Goal: Information Seeking & Learning: Learn about a topic

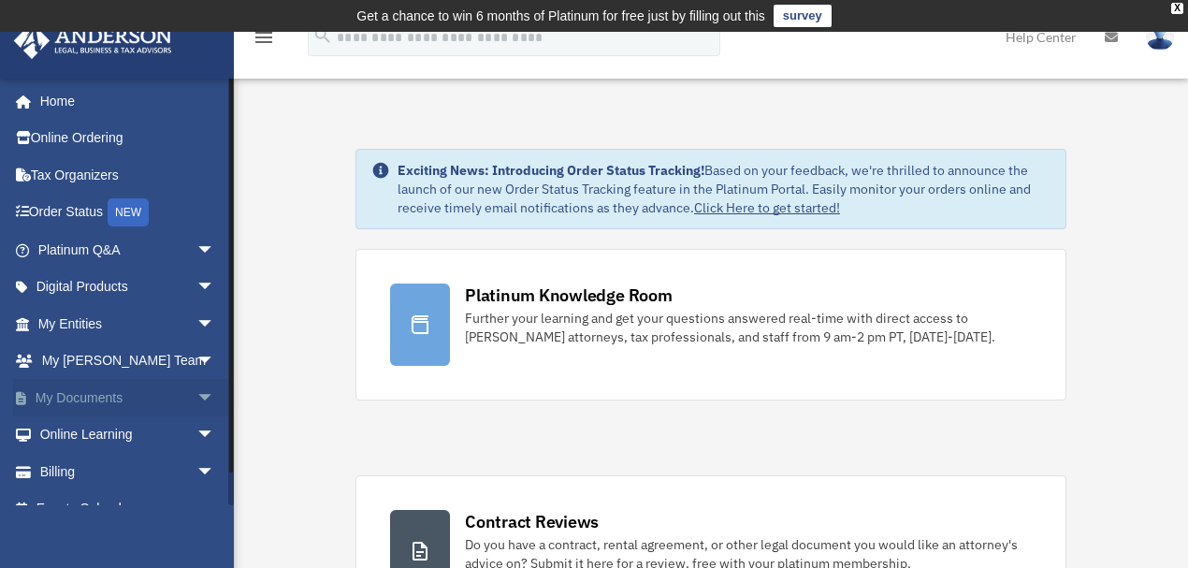
scroll to position [25, 0]
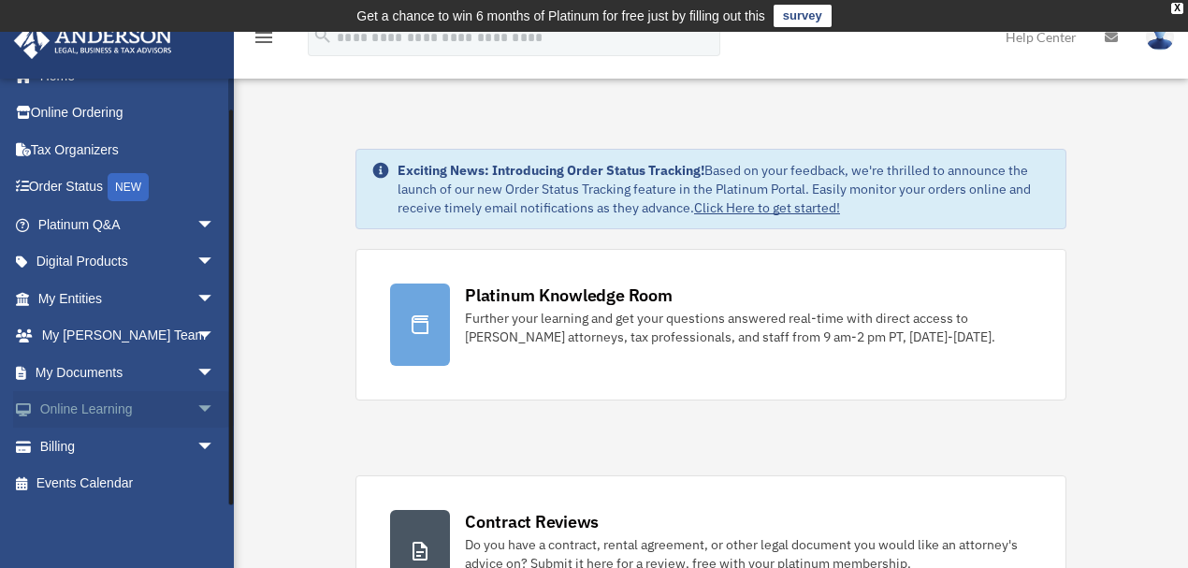
click at [114, 411] on link "Online Learning arrow_drop_down" at bounding box center [128, 409] width 230 height 37
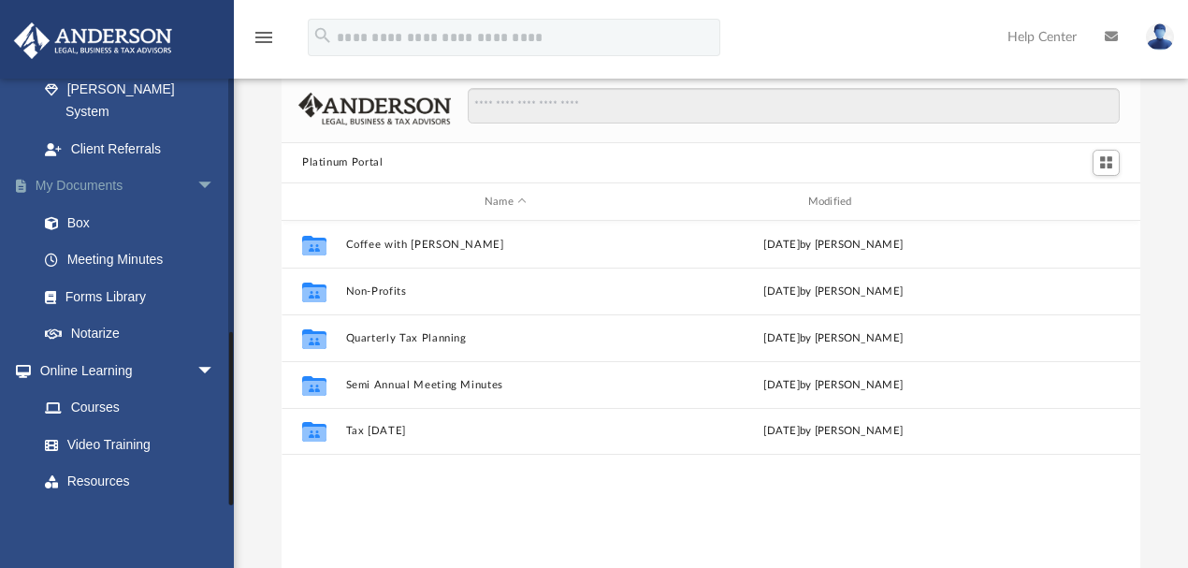
scroll to position [616, 0]
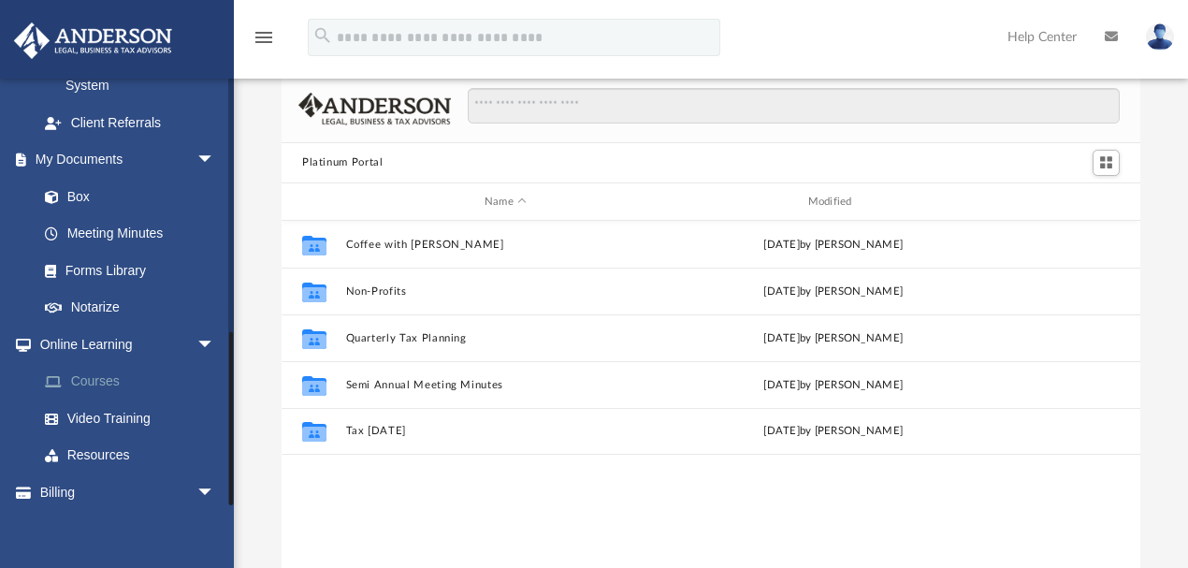
click at [97, 363] on link "Courses" at bounding box center [134, 381] width 217 height 37
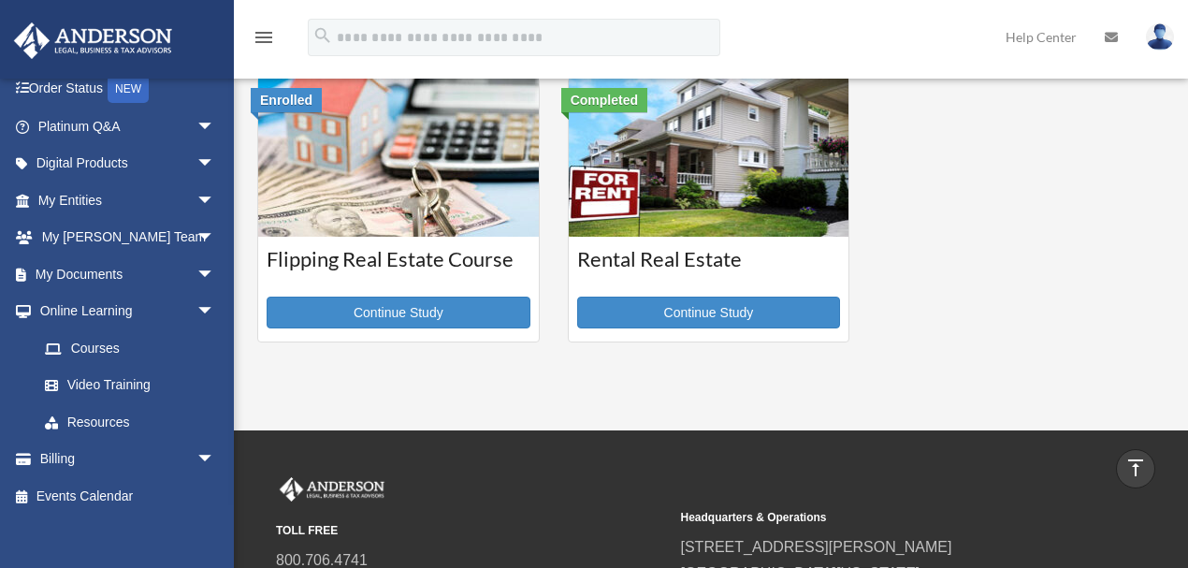
scroll to position [124, 0]
